Goal: Task Accomplishment & Management: Manage account settings

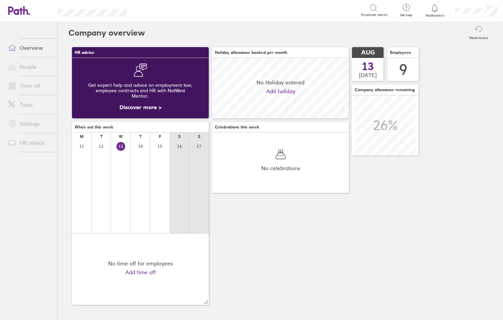
scroll to position [60, 137]
click at [29, 87] on link "Time off" at bounding box center [30, 86] width 55 height 14
